Goal: Transaction & Acquisition: Book appointment/travel/reservation

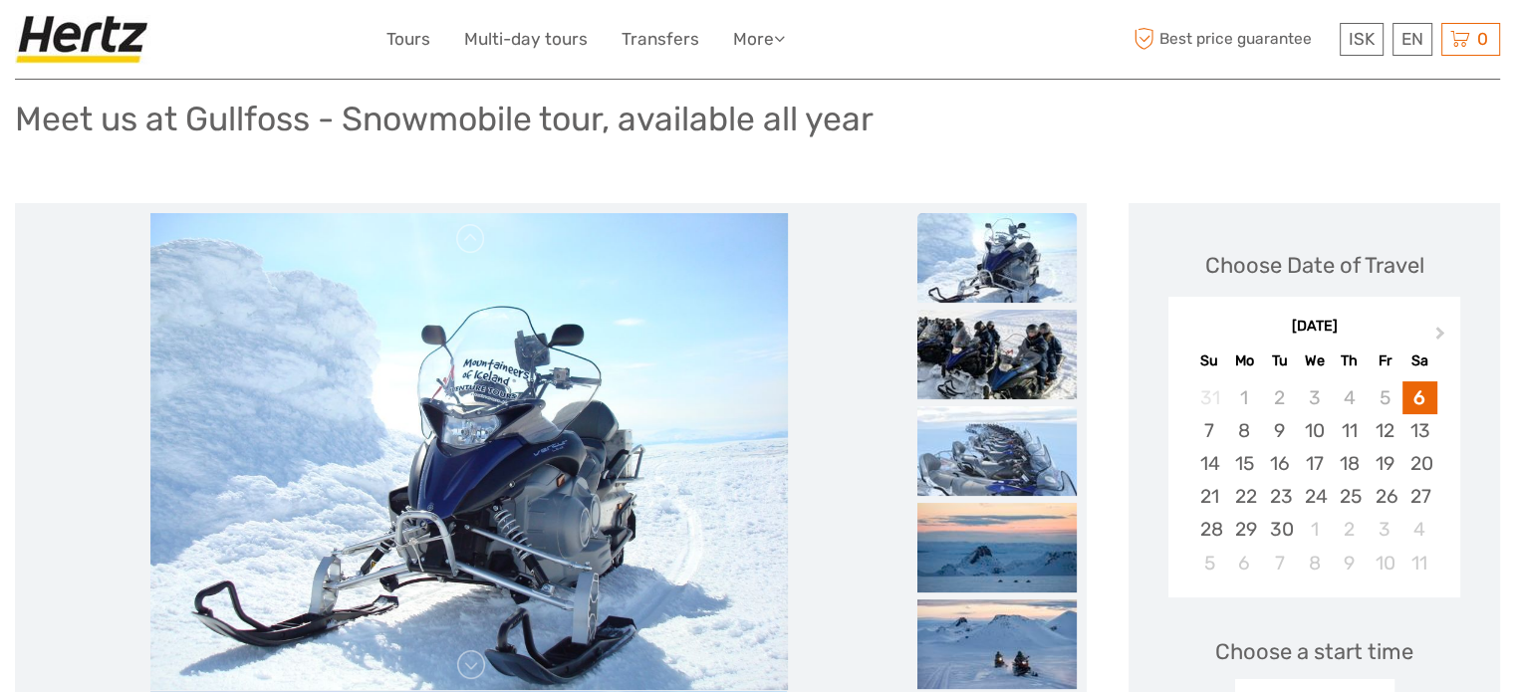
click at [964, 275] on img at bounding box center [997, 258] width 159 height 90
click at [685, 441] on img at bounding box center [469, 452] width 638 height 478
click at [990, 346] on img at bounding box center [997, 355] width 159 height 90
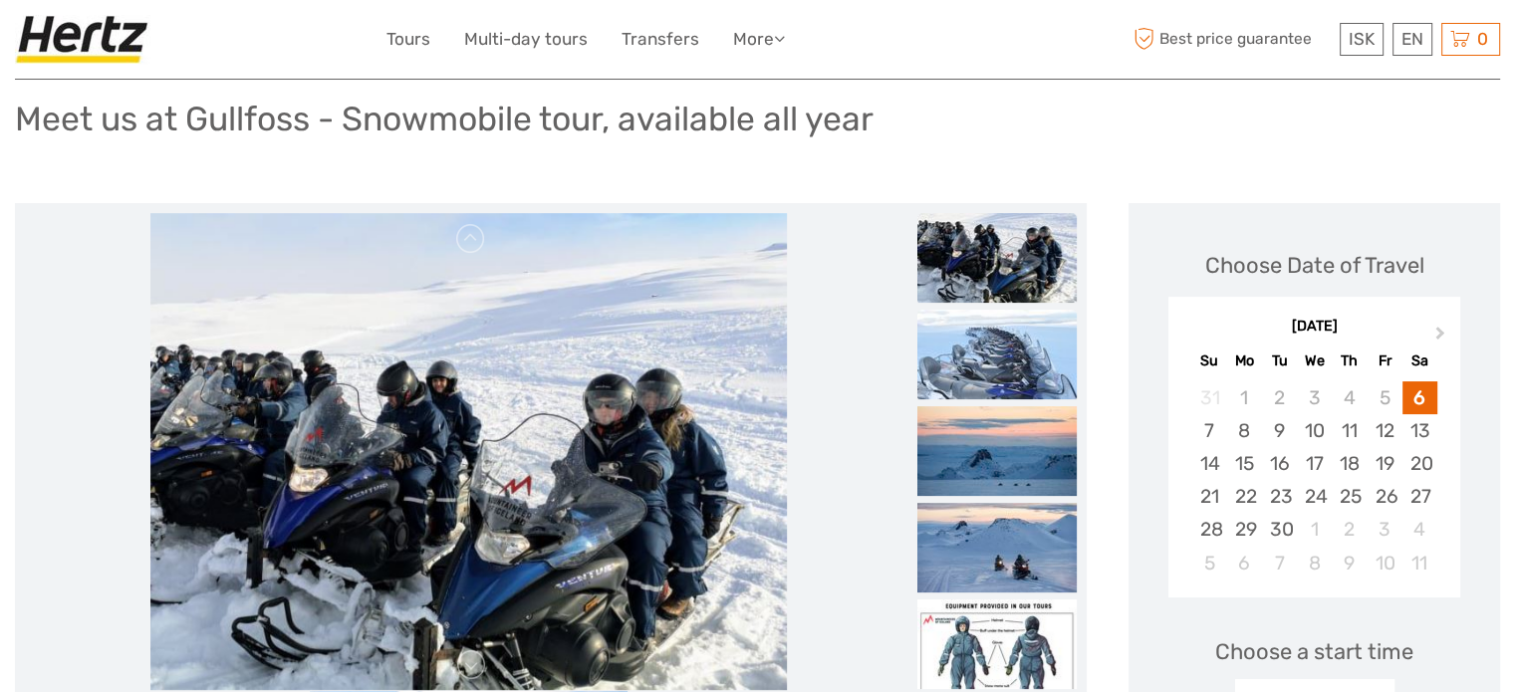
click at [992, 346] on img at bounding box center [997, 355] width 159 height 90
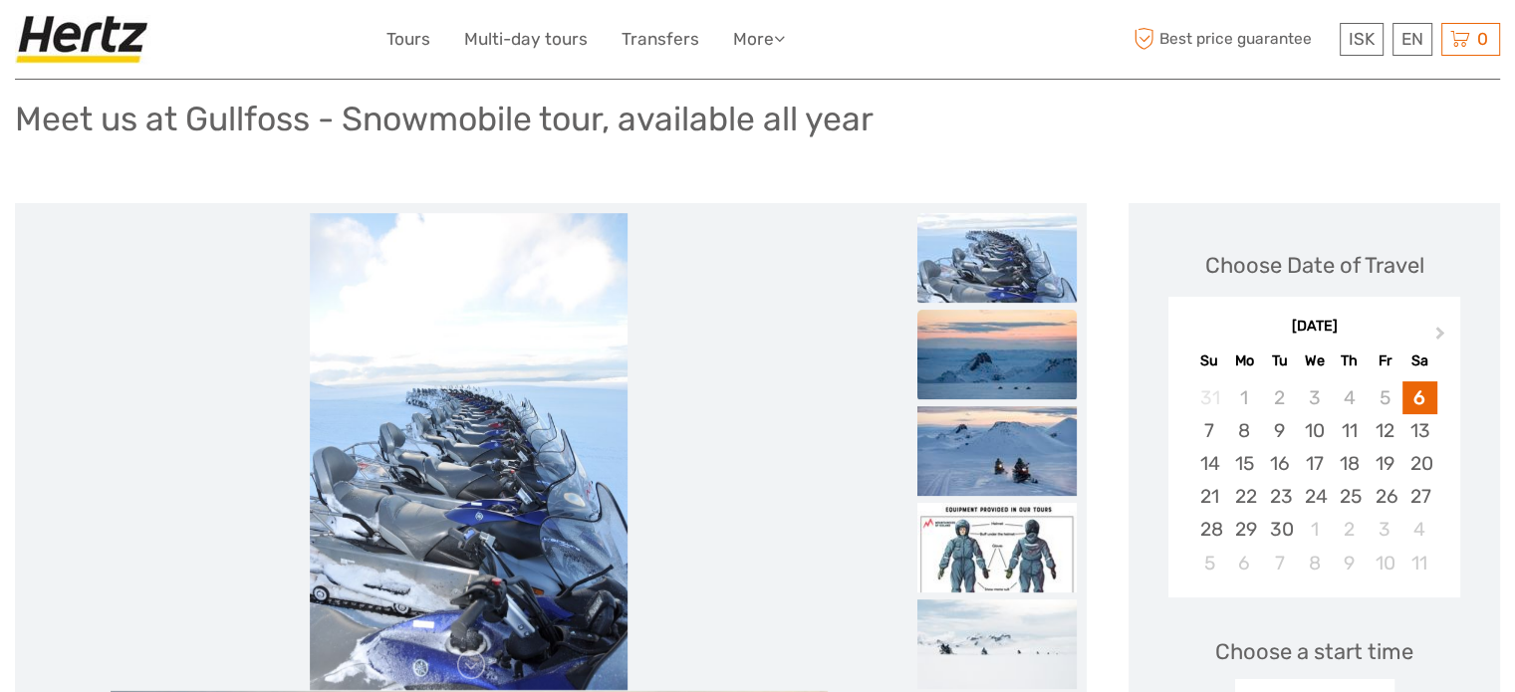
click at [997, 375] on img at bounding box center [997, 355] width 159 height 90
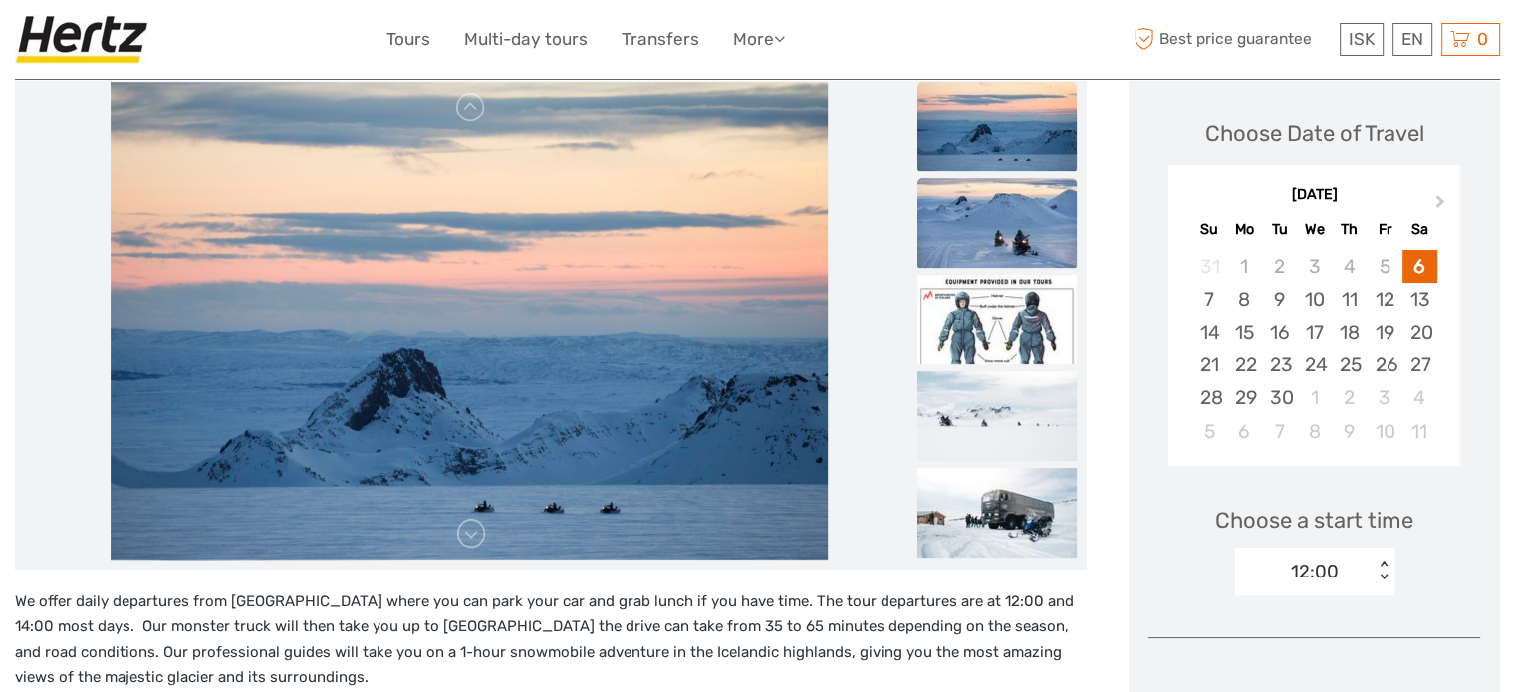
scroll to position [265, 0]
click at [982, 314] on img at bounding box center [997, 319] width 159 height 90
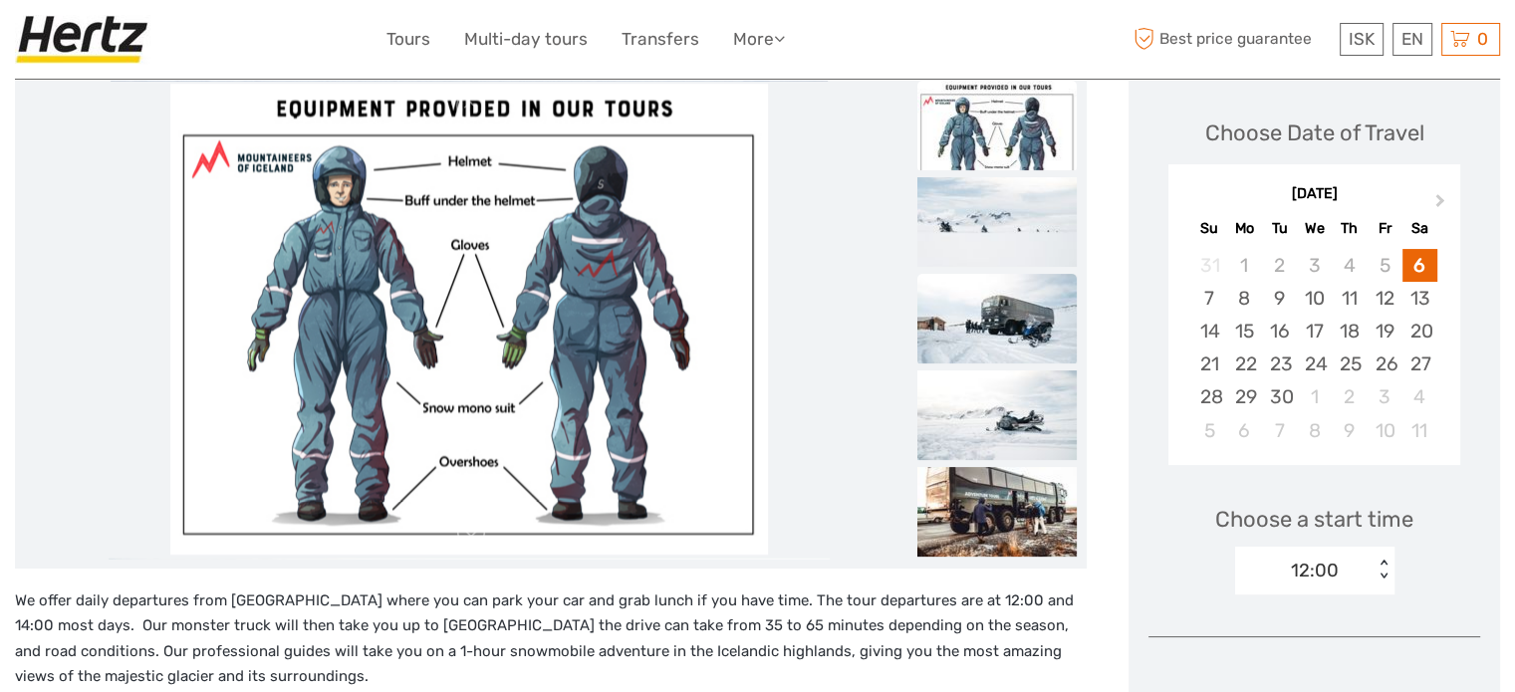
click at [991, 340] on img at bounding box center [997, 319] width 159 height 90
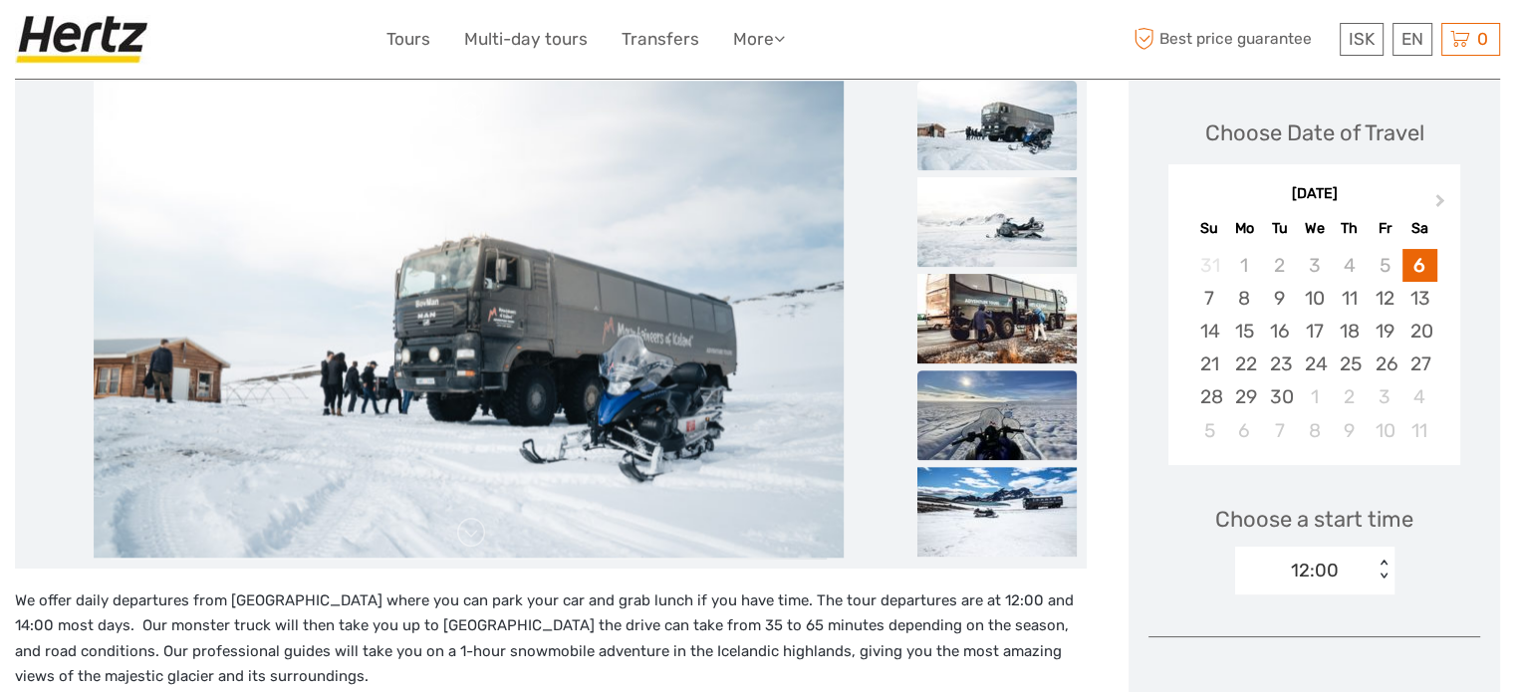
click at [996, 429] on img at bounding box center [997, 416] width 159 height 90
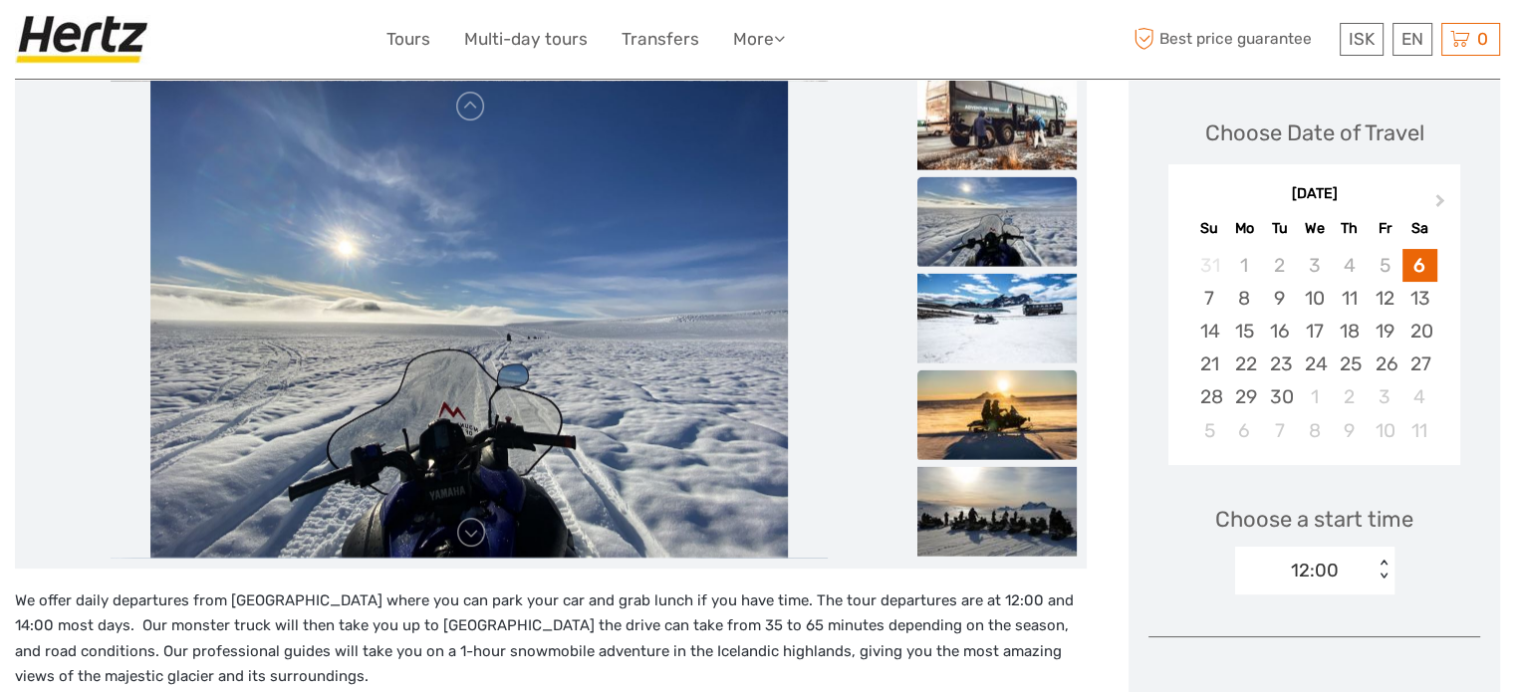
click at [996, 422] on img at bounding box center [997, 415] width 159 height 90
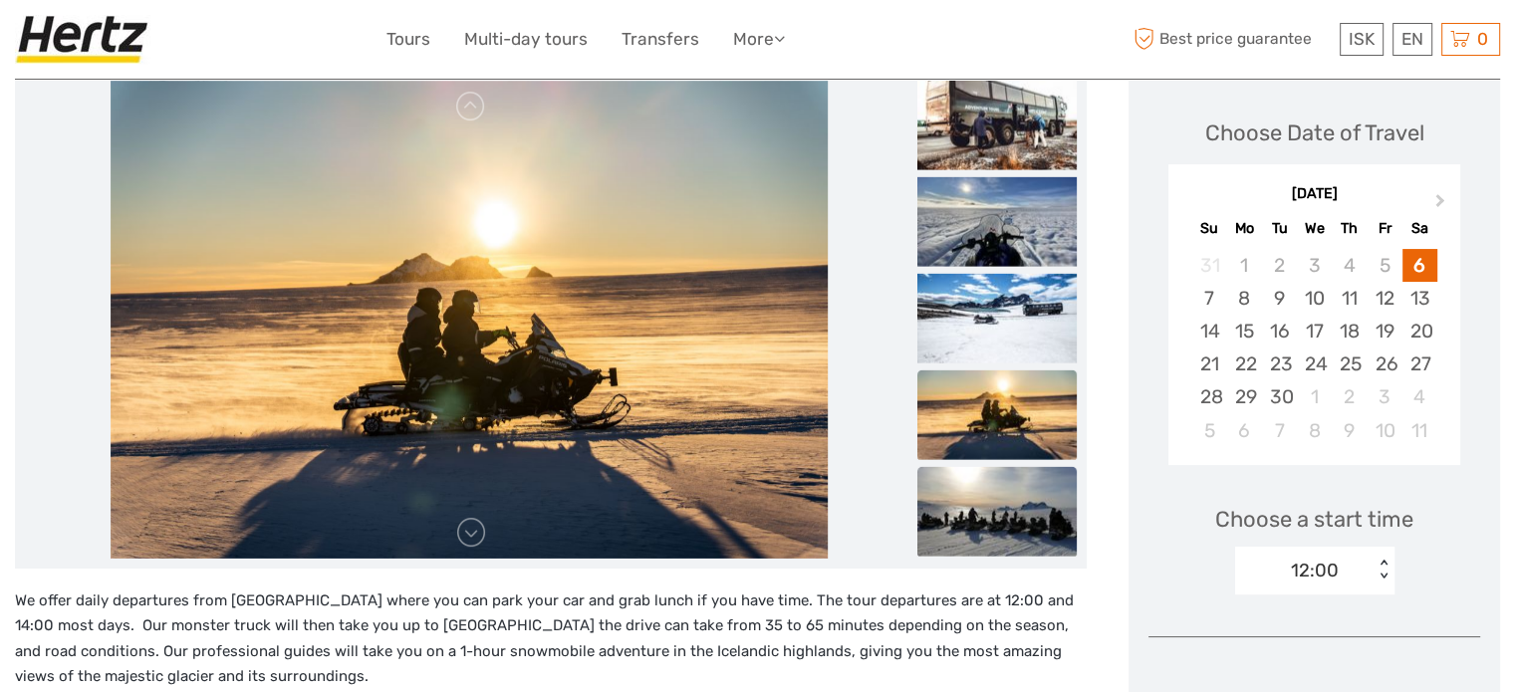
click at [1003, 501] on img at bounding box center [997, 511] width 159 height 90
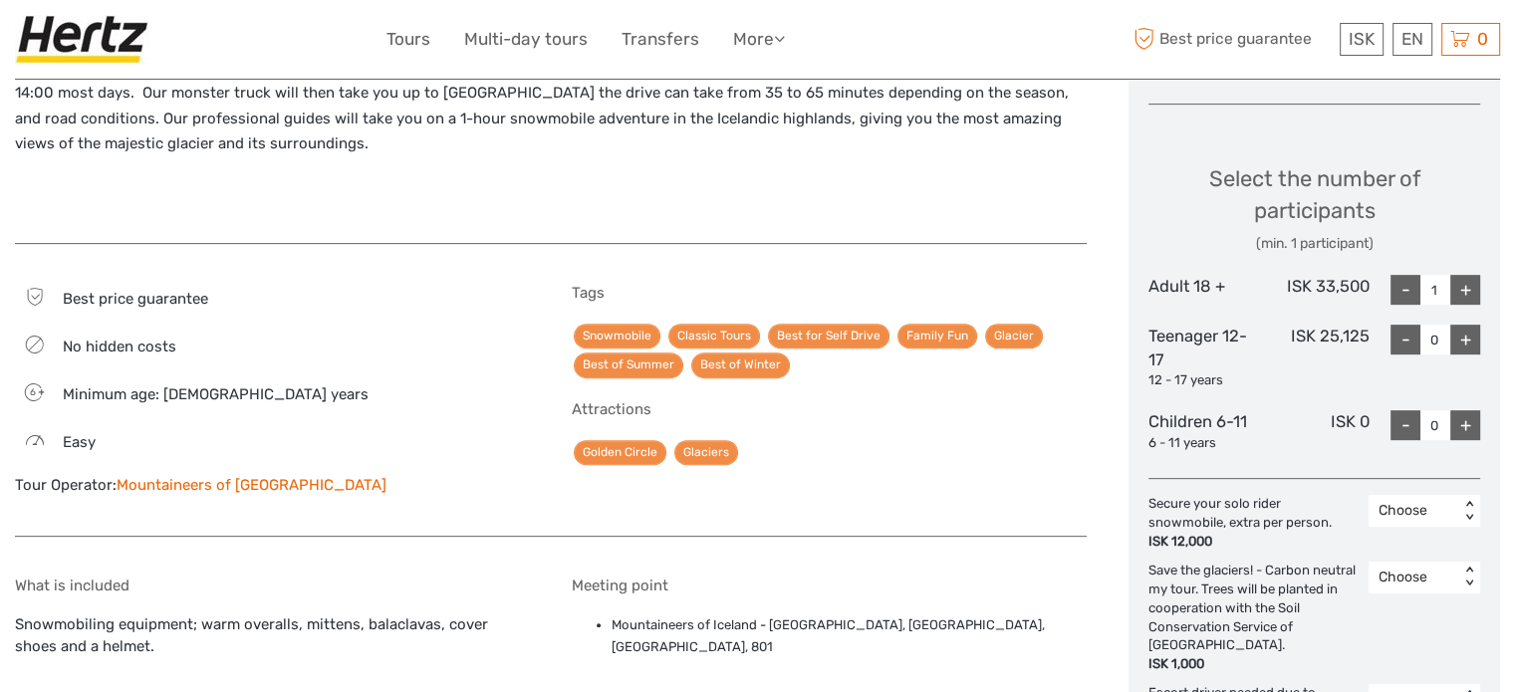
scroll to position [797, 0]
